Goal: Information Seeking & Learning: Find specific fact

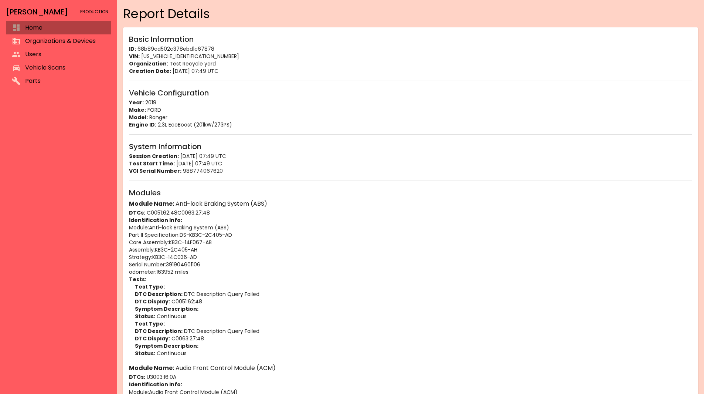
click at [53, 28] on span "Home" at bounding box center [65, 27] width 80 height 9
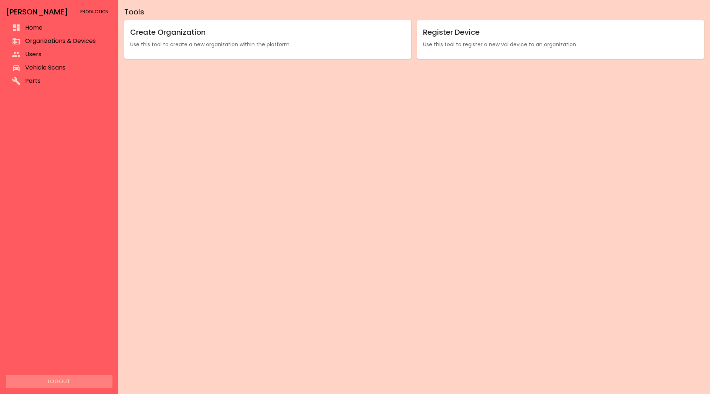
click at [61, 376] on button "Logout" at bounding box center [59, 382] width 106 height 14
click at [72, 376] on button "Logout" at bounding box center [59, 382] width 106 height 14
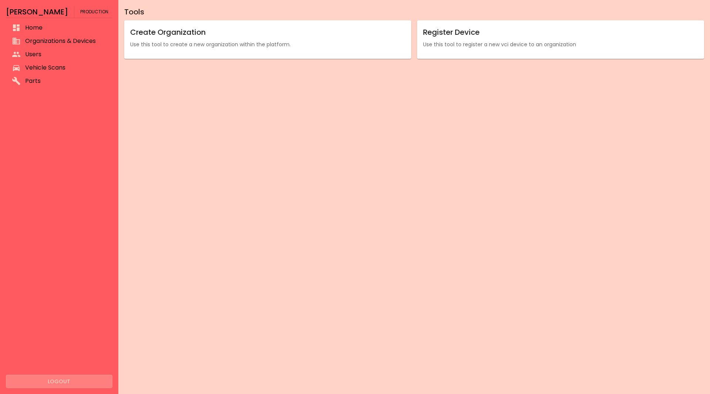
click at [80, 379] on button "Logout" at bounding box center [59, 382] width 106 height 14
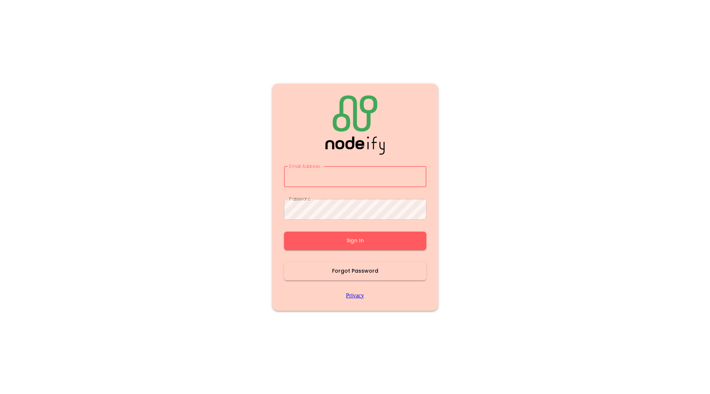
type input "**********"
click at [337, 246] on button "Sign In" at bounding box center [355, 240] width 142 height 18
type input "**********"
click at [337, 245] on button "Sign In" at bounding box center [355, 240] width 142 height 18
type input "**********"
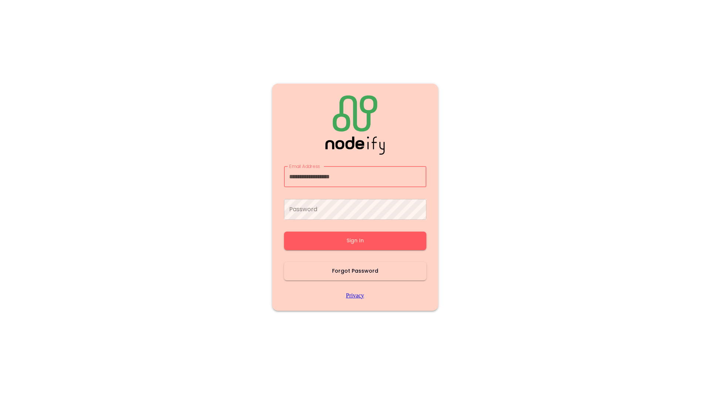
click at [337, 245] on button "Sign In" at bounding box center [355, 240] width 142 height 18
click at [337, 245] on div "**********" at bounding box center [355, 196] width 142 height 203
type input "**********"
click at [337, 245] on button "Sign In" at bounding box center [355, 240] width 142 height 18
click at [337, 245] on div "**********" at bounding box center [355, 196] width 142 height 203
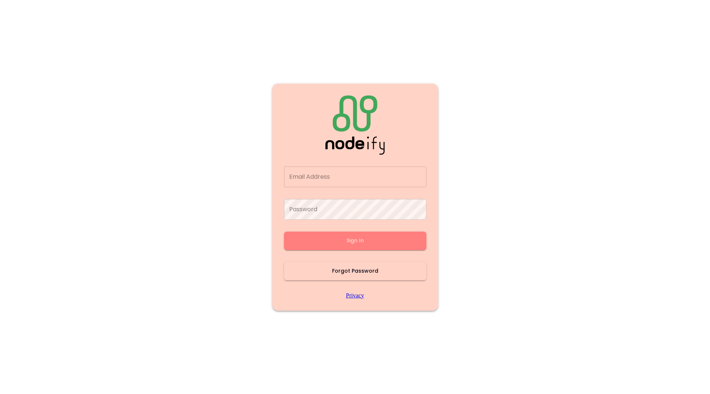
type input "**********"
click at [337, 245] on button "Sign In" at bounding box center [355, 240] width 142 height 18
click at [337, 245] on div "**********" at bounding box center [355, 196] width 142 height 203
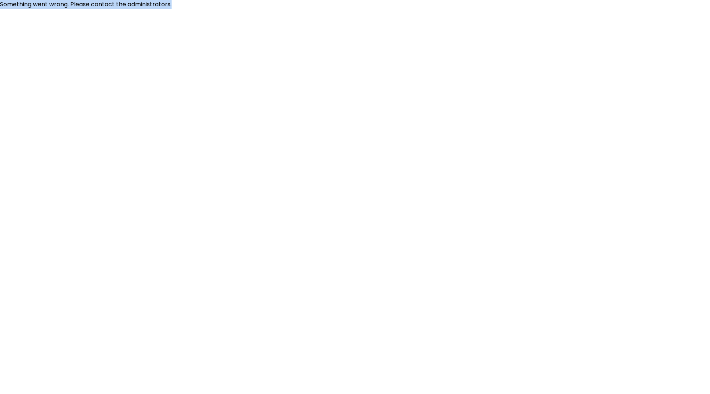
click at [337, 9] on html "Something went wrong. Please contact the administrators." at bounding box center [355, 4] width 710 height 9
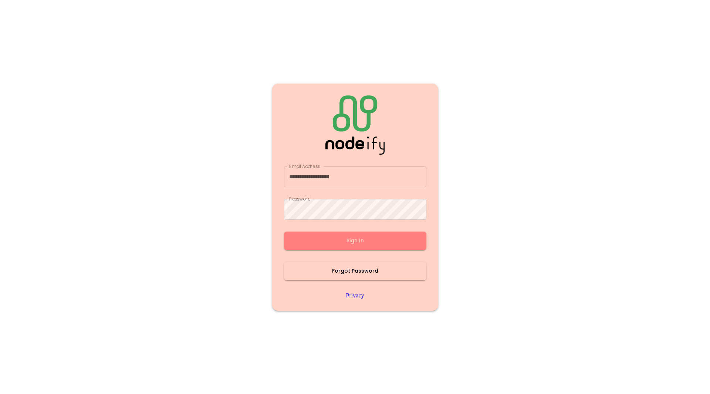
click at [337, 245] on button "Sign In" at bounding box center [355, 240] width 142 height 18
click at [337, 245] on div "**********" at bounding box center [355, 196] width 142 height 203
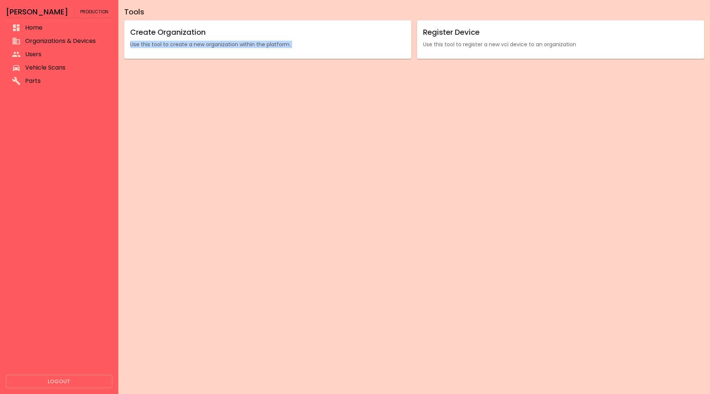
click at [337, 245] on div "Tools Create Organization Use this tool to create a new organization within the…" at bounding box center [414, 197] width 592 height 394
click at [82, 44] on span "Organizations & Devices" at bounding box center [65, 41] width 81 height 9
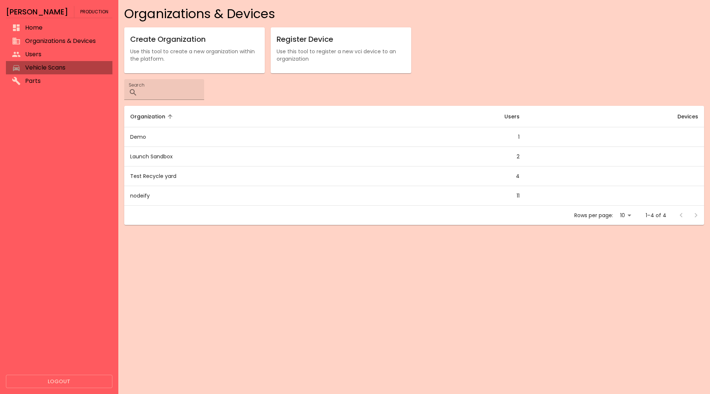
click at [42, 66] on span "Vehicle Scans" at bounding box center [65, 67] width 81 height 9
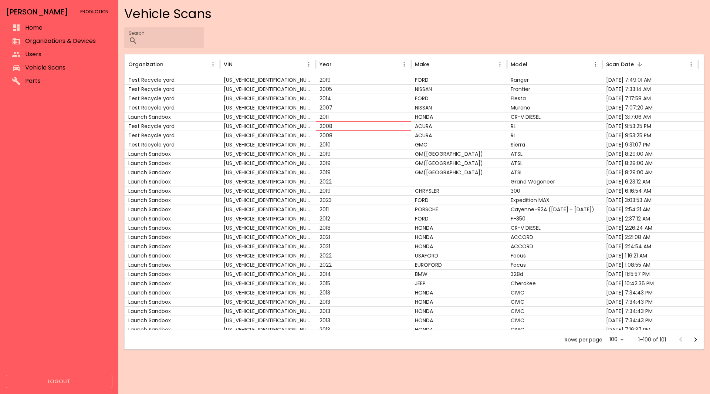
click at [348, 127] on div "2008" at bounding box center [364, 125] width 96 height 9
click at [342, 148] on div "2010" at bounding box center [364, 144] width 96 height 9
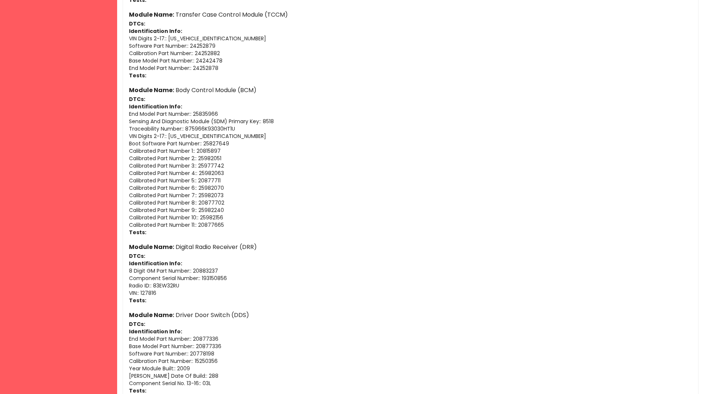
scroll to position [388, 0]
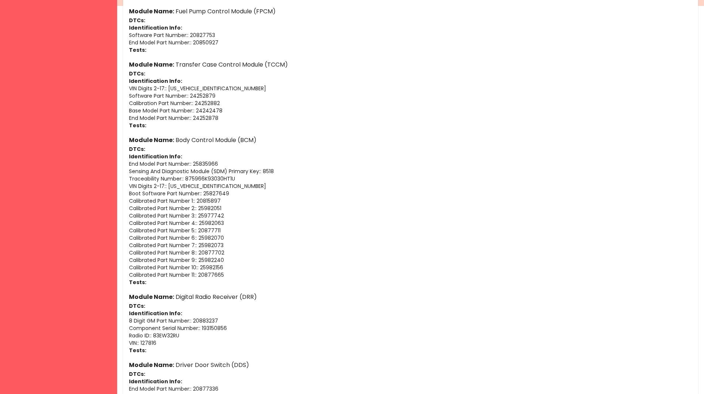
click at [626, 50] on p "Tests:" at bounding box center [411, 49] width 564 height 7
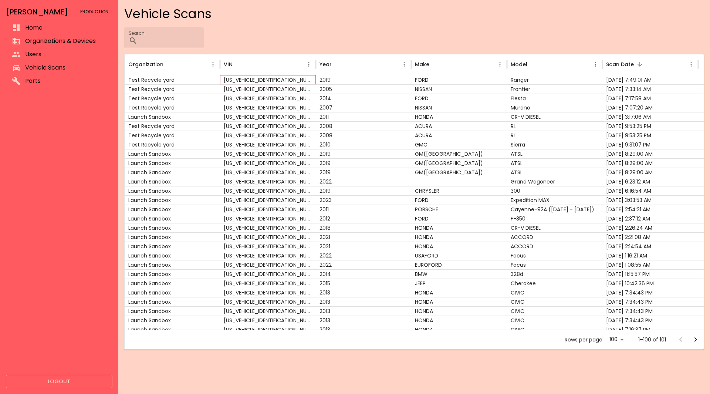
click at [314, 80] on div "[US_VEHICLE_IDENTIFICATION_NUMBER]" at bounding box center [268, 79] width 96 height 9
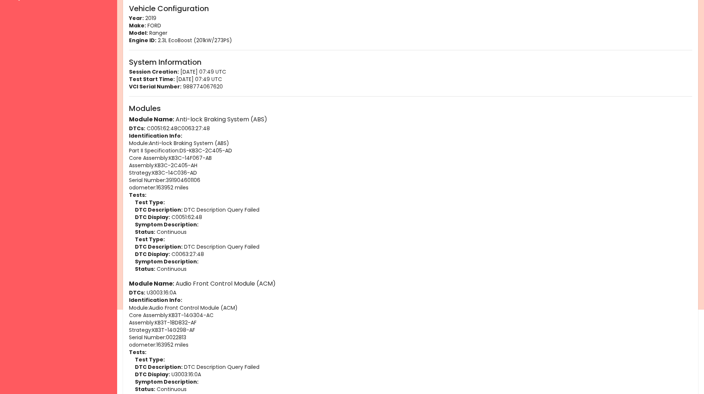
scroll to position [85, 0]
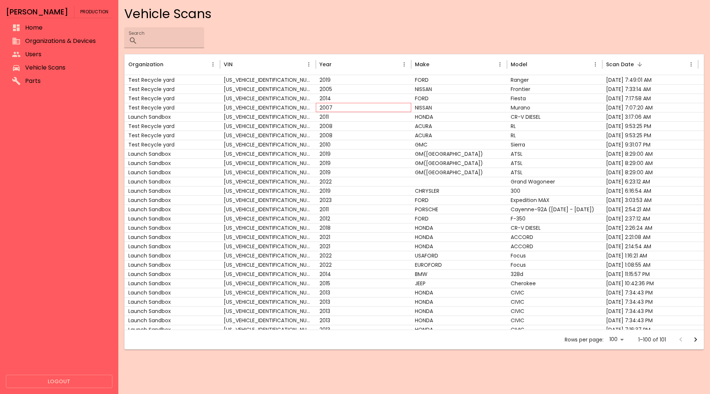
click at [363, 111] on div "2007" at bounding box center [364, 107] width 96 height 9
click at [376, 120] on div "2011" at bounding box center [364, 116] width 96 height 9
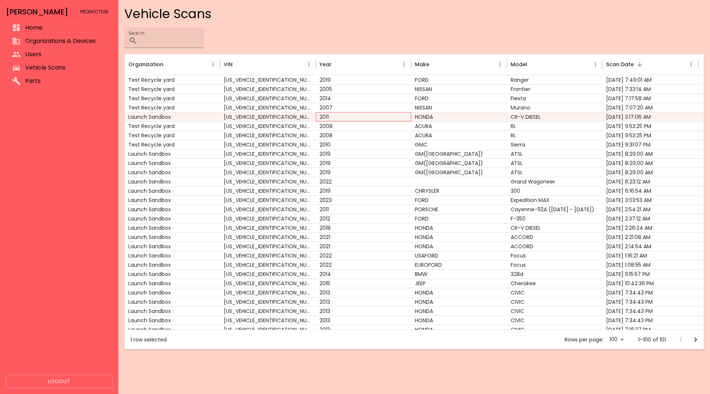
click at [376, 120] on div "2011" at bounding box center [364, 116] width 96 height 9
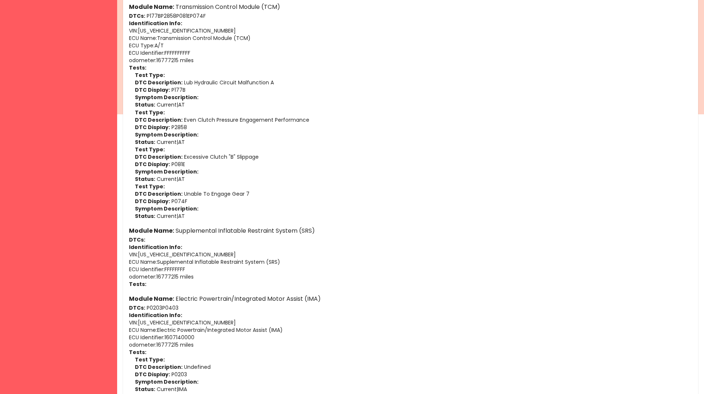
scroll to position [280, 0]
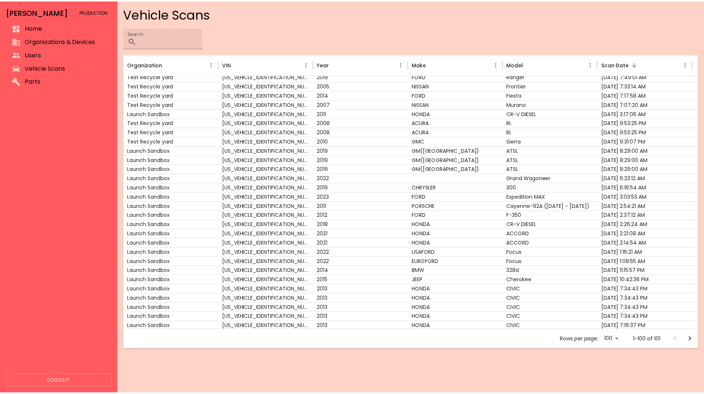
scroll to position [3, 0]
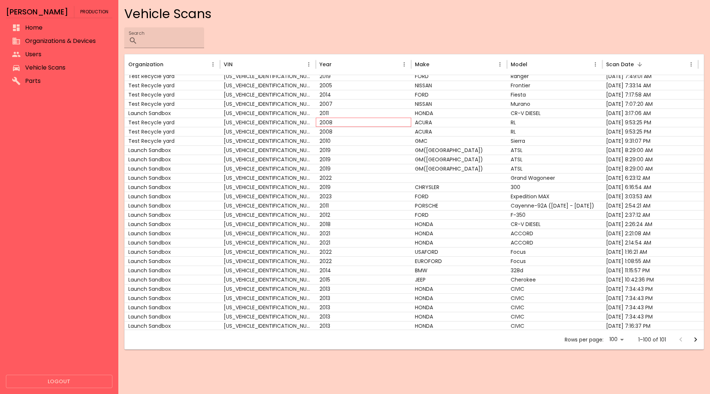
click at [362, 125] on div "2008" at bounding box center [364, 122] width 96 height 9
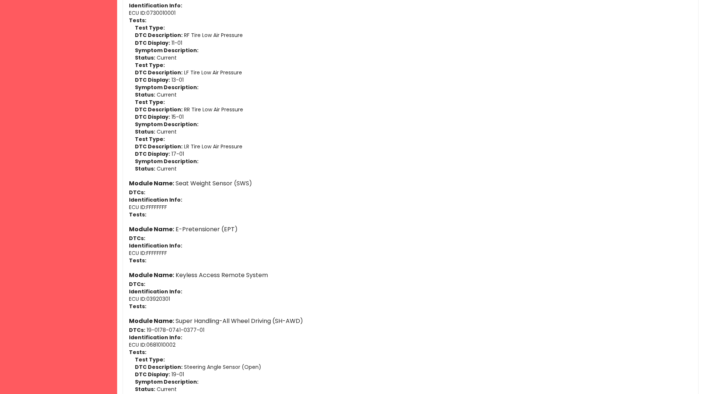
scroll to position [888, 0]
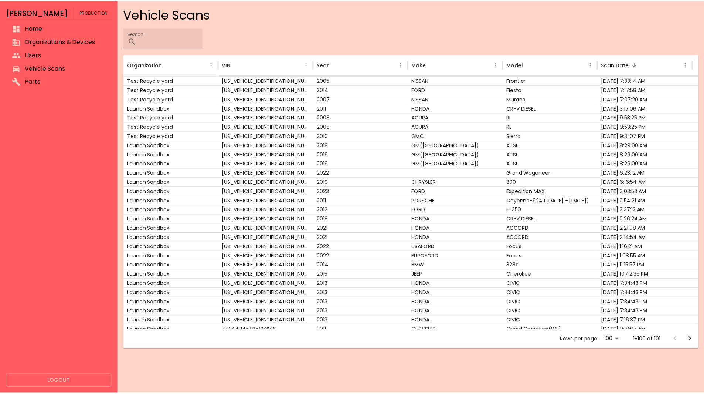
scroll to position [9, 0]
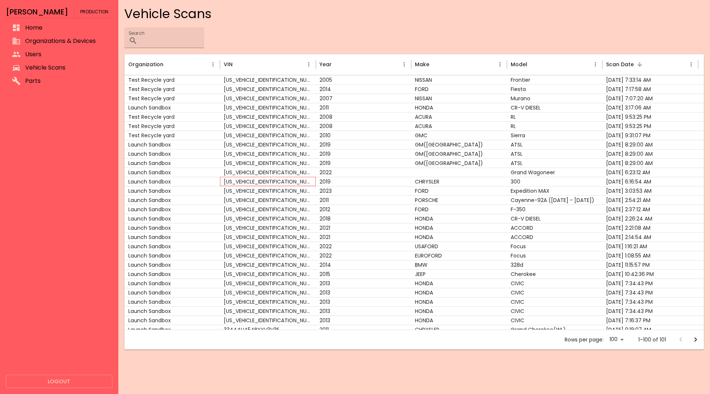
click at [285, 183] on div "[US_VEHICLE_IDENTIFICATION_NUMBER]" at bounding box center [268, 181] width 96 height 9
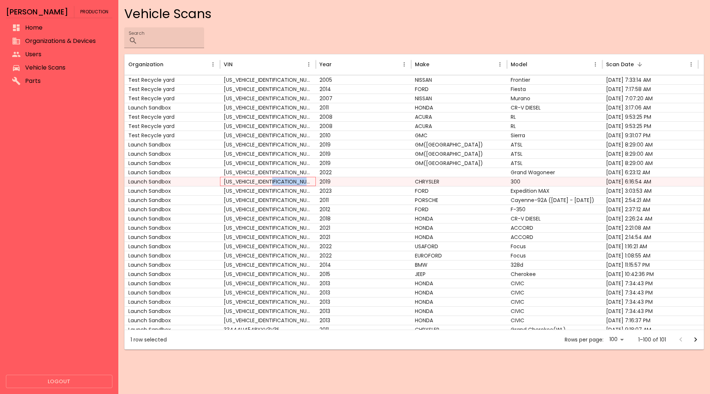
click at [285, 183] on div "[US_VEHICLE_IDENTIFICATION_NUMBER]" at bounding box center [268, 181] width 96 height 9
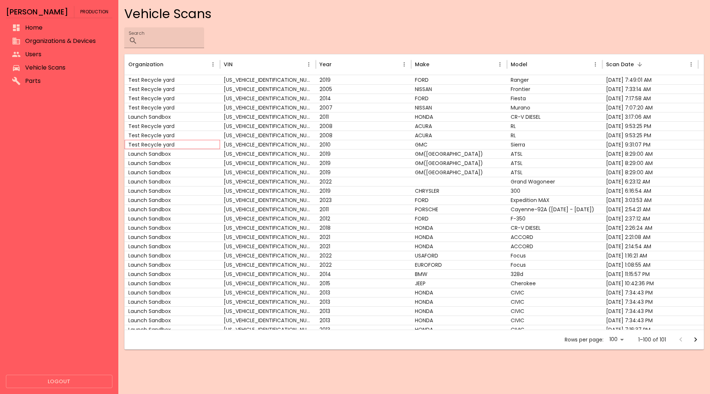
click at [169, 144] on div "Test Recycle yard" at bounding box center [173, 144] width 96 height 9
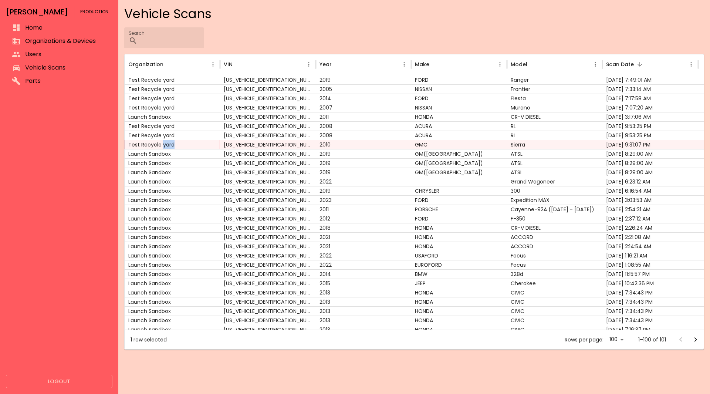
click at [169, 144] on div "Test Recycle yard" at bounding box center [173, 144] width 96 height 9
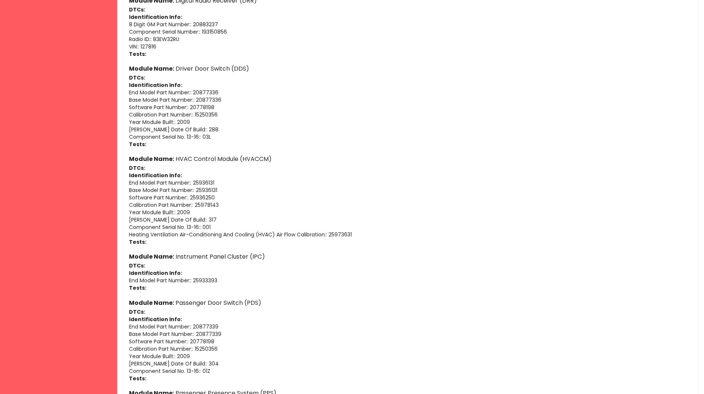
scroll to position [987, 0]
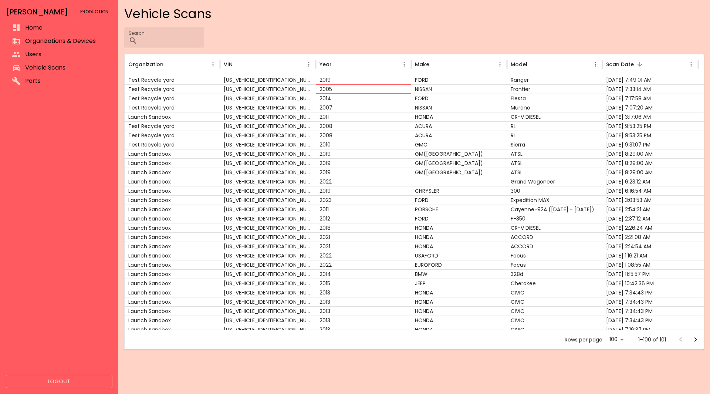
click at [410, 90] on div "2005" at bounding box center [364, 88] width 96 height 9
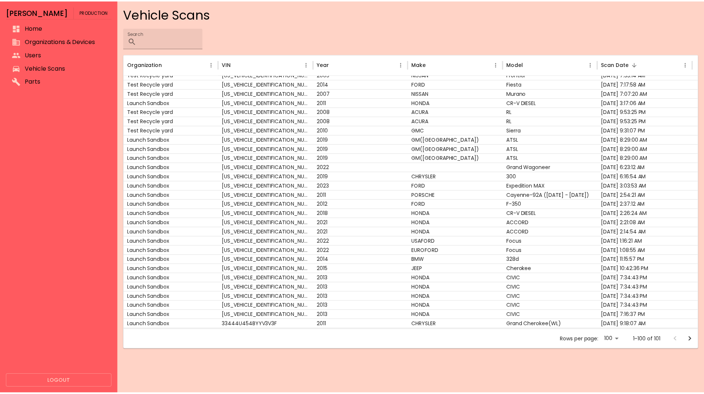
scroll to position [13, 0]
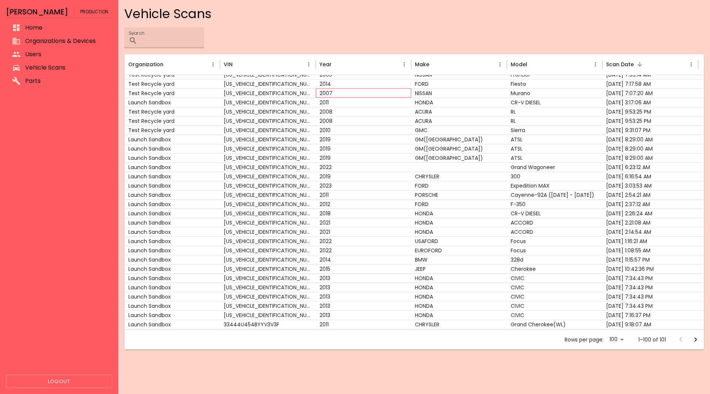
click at [357, 91] on div "2007" at bounding box center [364, 92] width 96 height 9
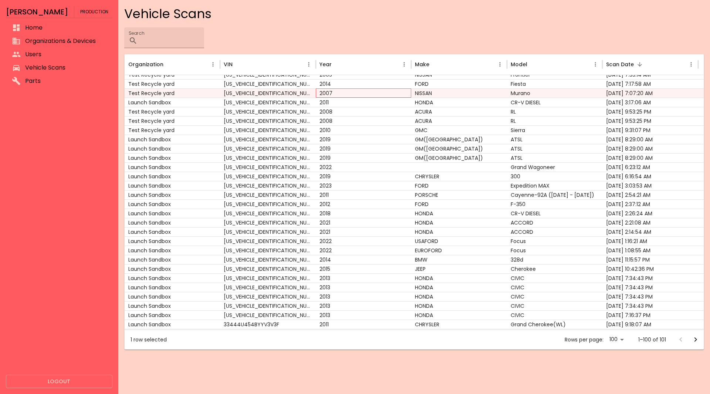
click at [357, 91] on div "2007" at bounding box center [364, 92] width 96 height 9
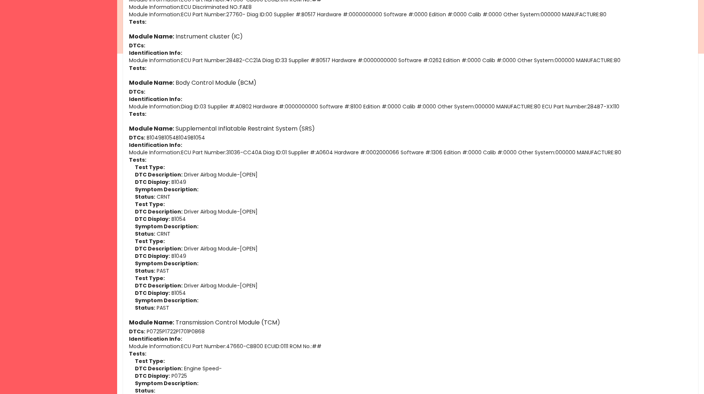
scroll to position [597, 0]
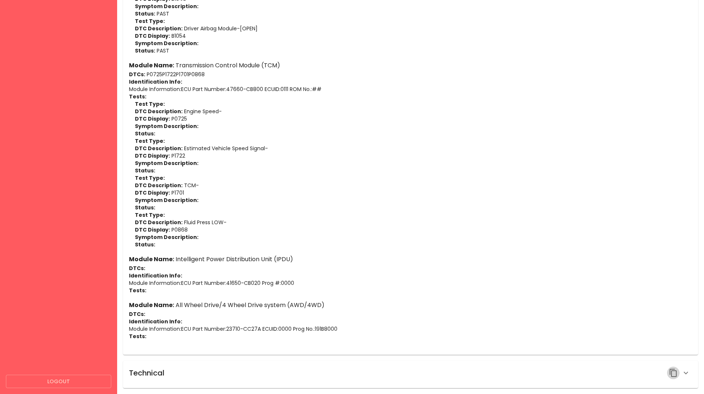
click at [668, 373] on button "button" at bounding box center [673, 372] width 13 height 13
click at [690, 372] on icon "button" at bounding box center [686, 372] width 9 height 9
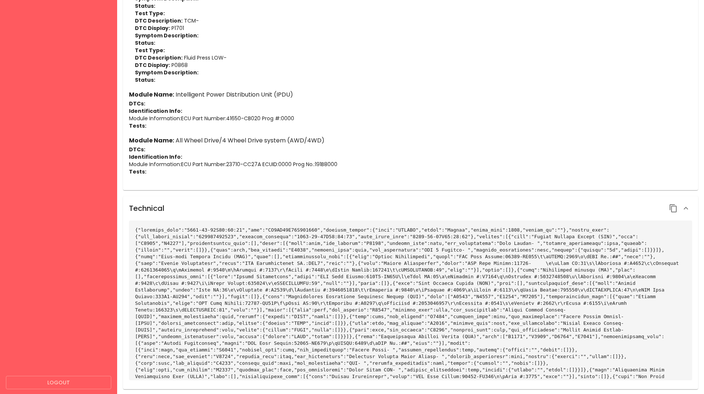
scroll to position [763, 0]
click at [672, 210] on icon "button" at bounding box center [673, 207] width 7 height 8
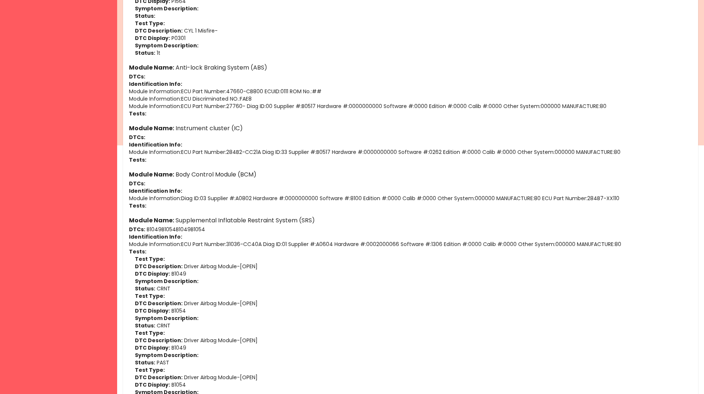
scroll to position [241, 0]
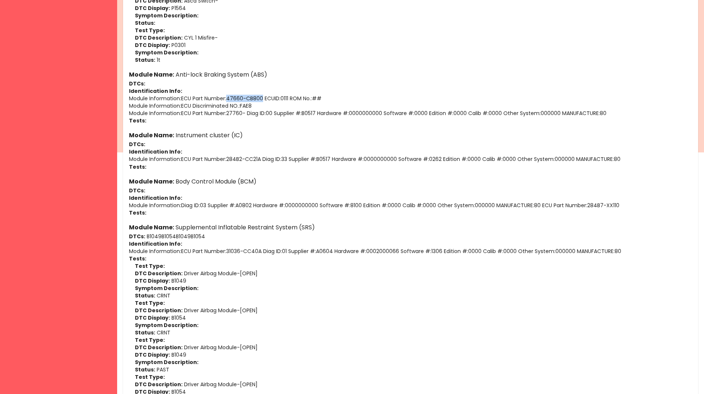
drag, startPoint x: 265, startPoint y: 98, endPoint x: 227, endPoint y: 101, distance: 37.5
click at [227, 101] on p "Module Information : ECU Part Number:47660-CB800 ECUID:0111 ROM No.:##" at bounding box center [411, 98] width 564 height 7
copy p "47660-CB800"
